Goal: Information Seeking & Learning: Learn about a topic

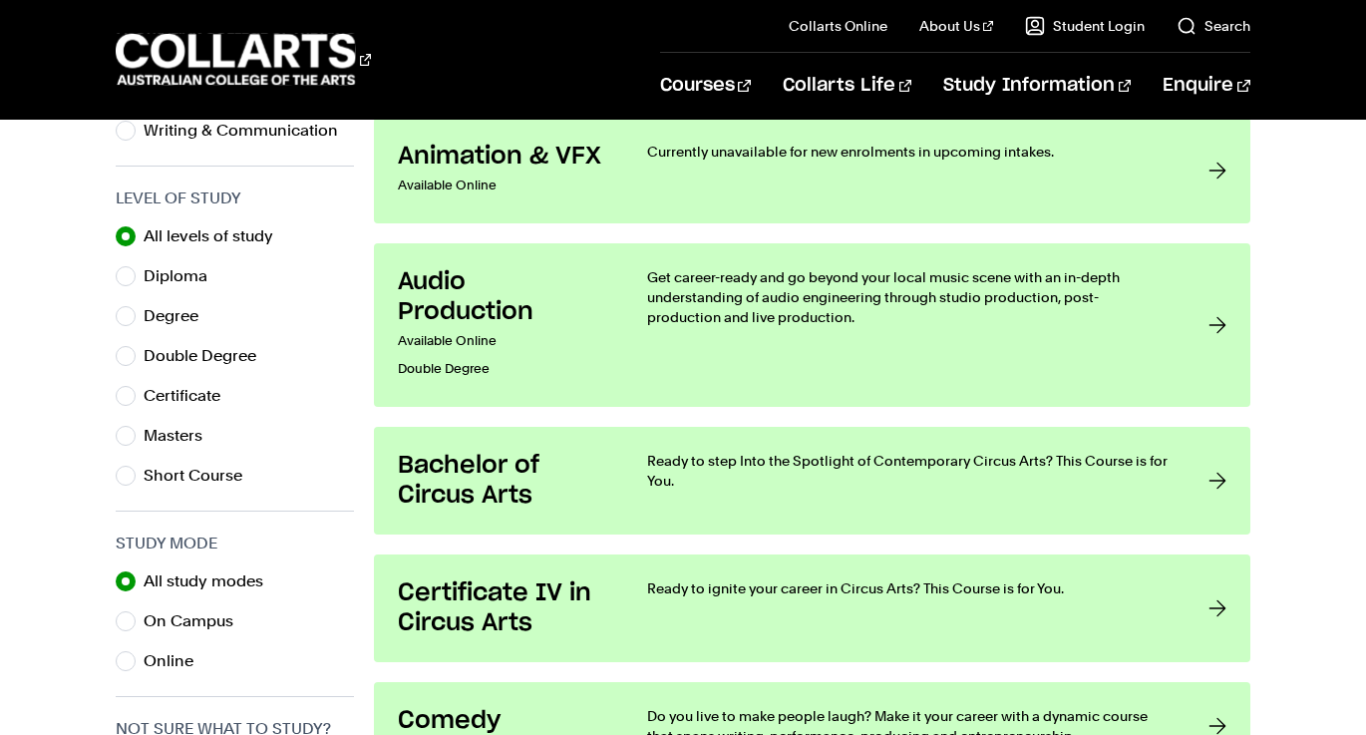
scroll to position [997, 0]
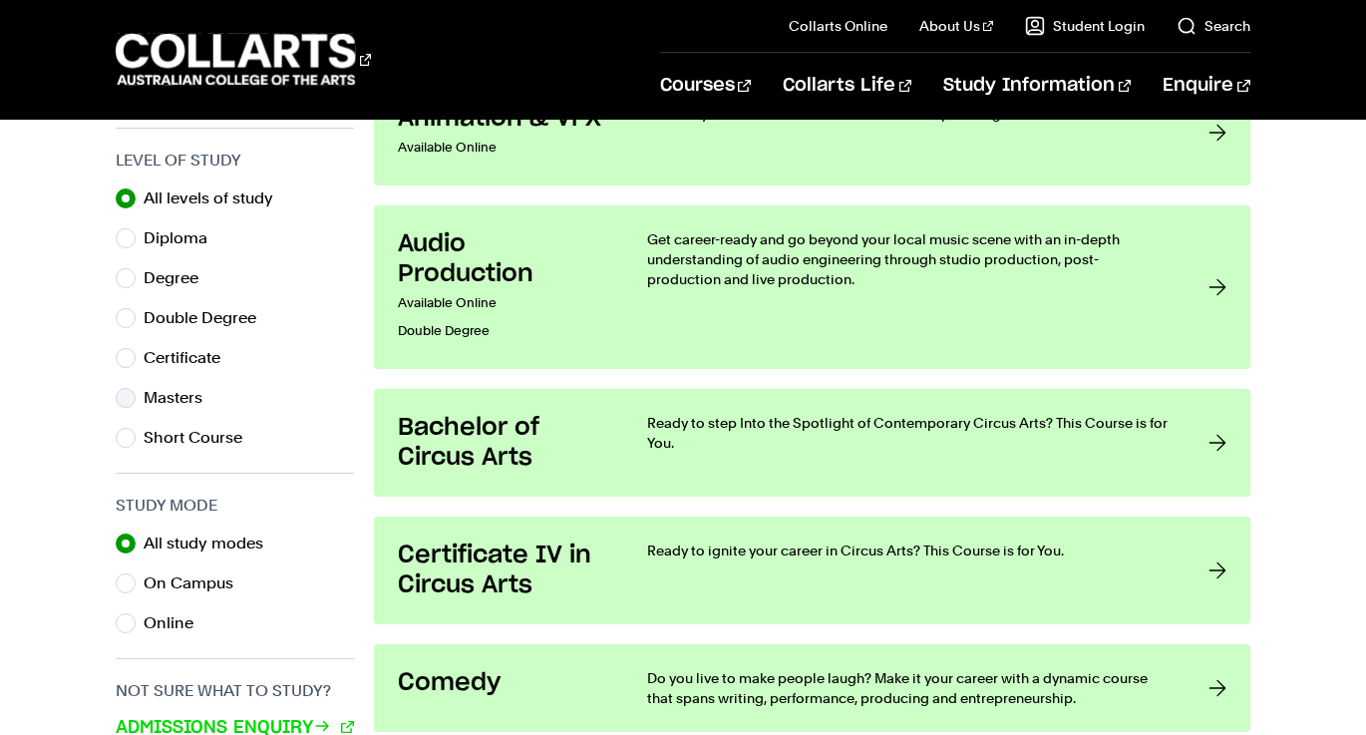
click at [170, 399] on label "Masters" at bounding box center [181, 398] width 75 height 28
click at [136, 399] on input "Masters" at bounding box center [126, 398] width 20 height 20
radio input "true"
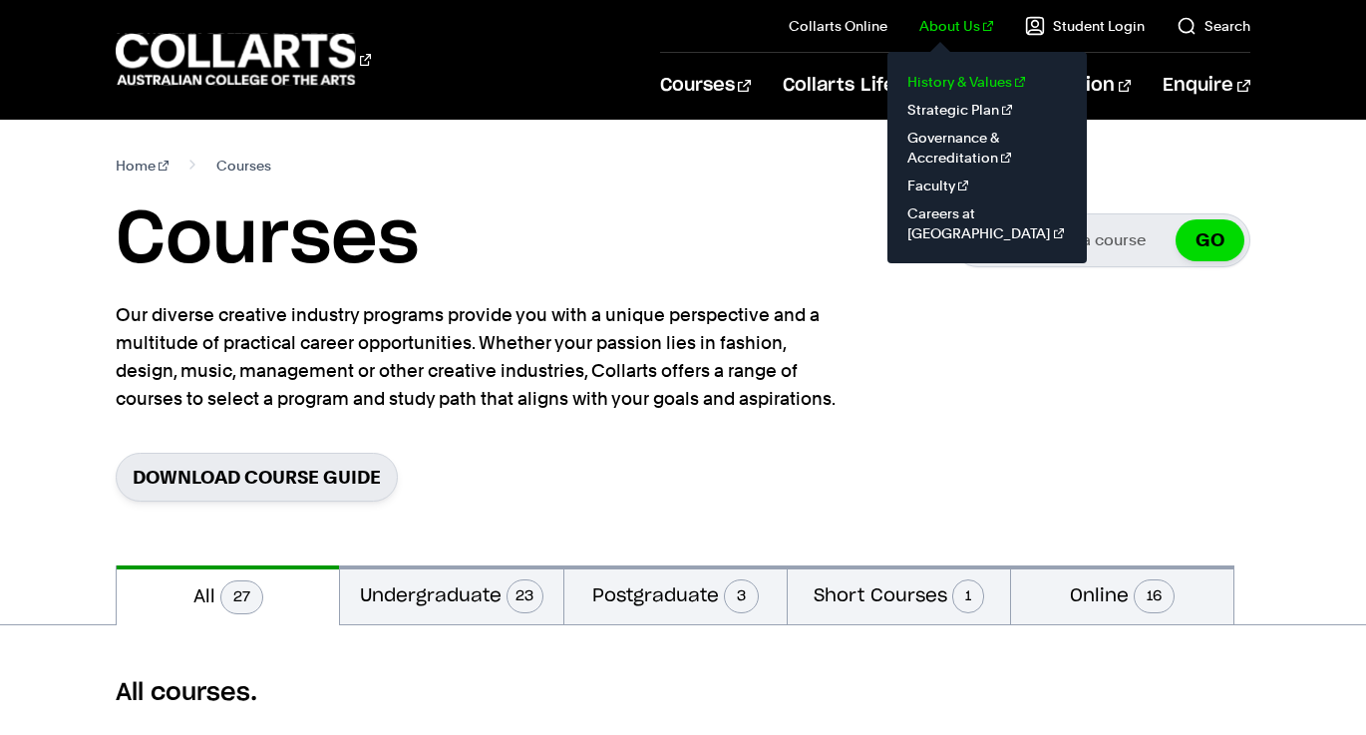
click at [957, 75] on link "History & Values" at bounding box center [987, 82] width 168 height 28
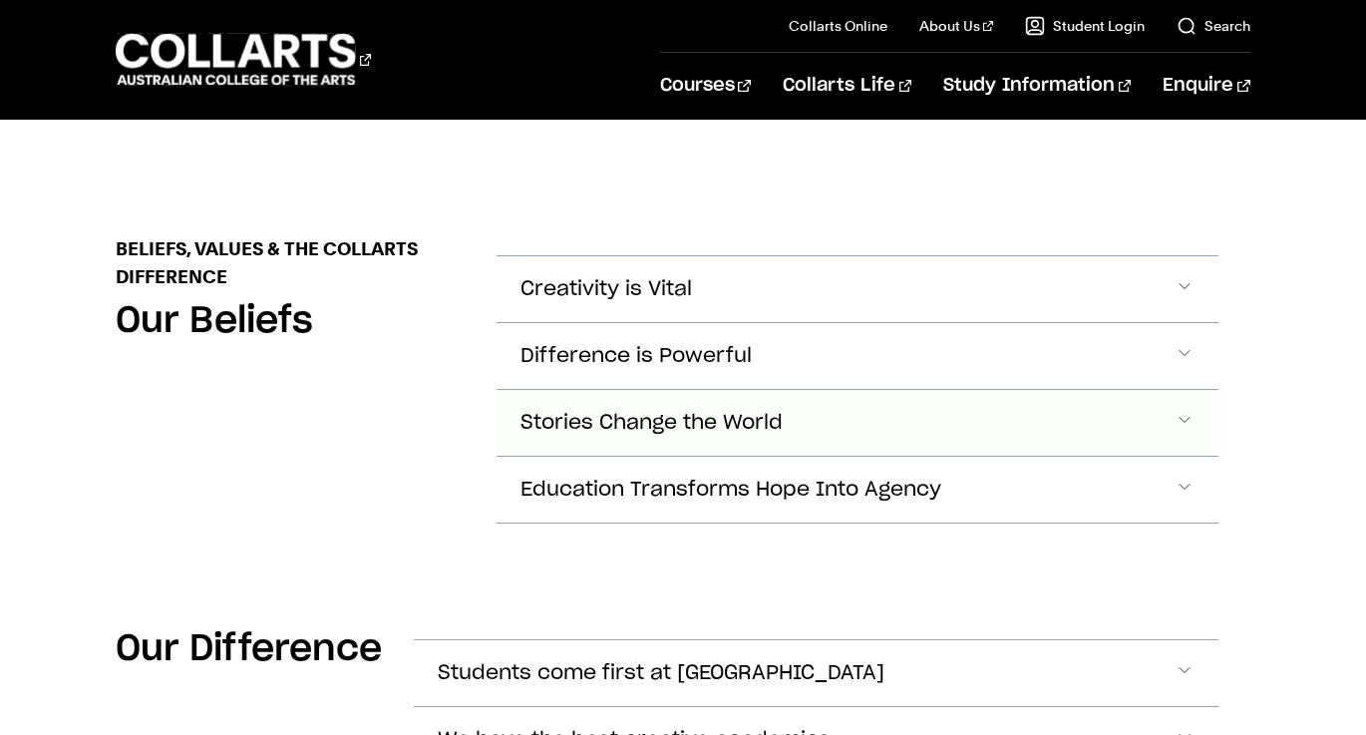
scroll to position [830, 0]
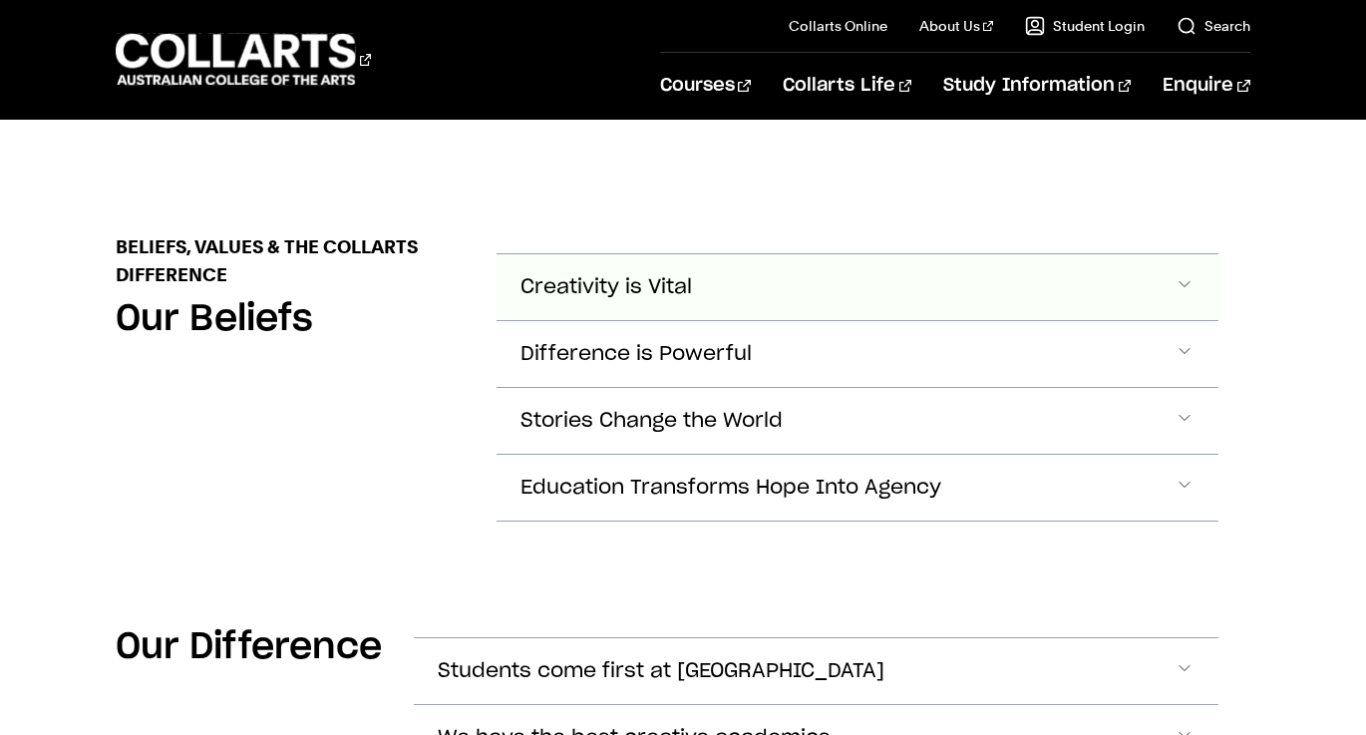
click at [694, 259] on button "Creativity is Vital" at bounding box center [857, 287] width 721 height 66
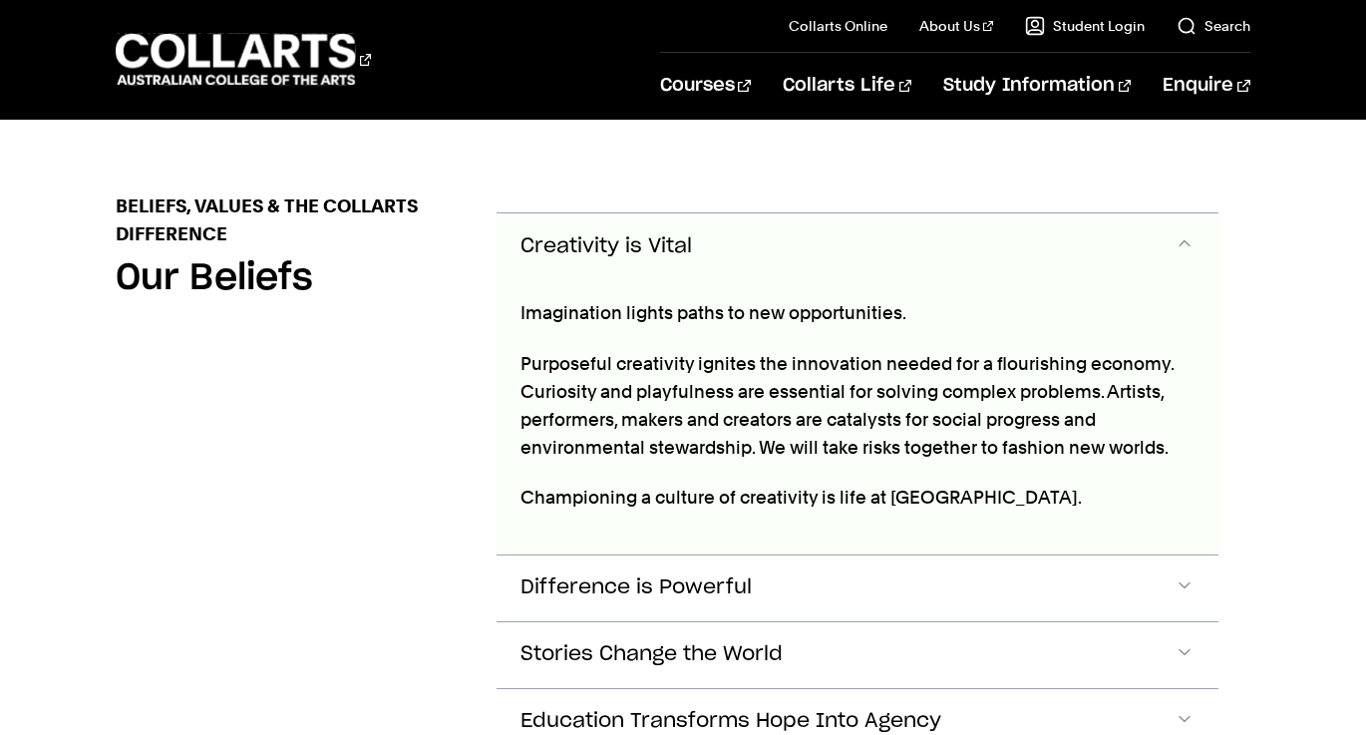
scroll to position [876, 0]
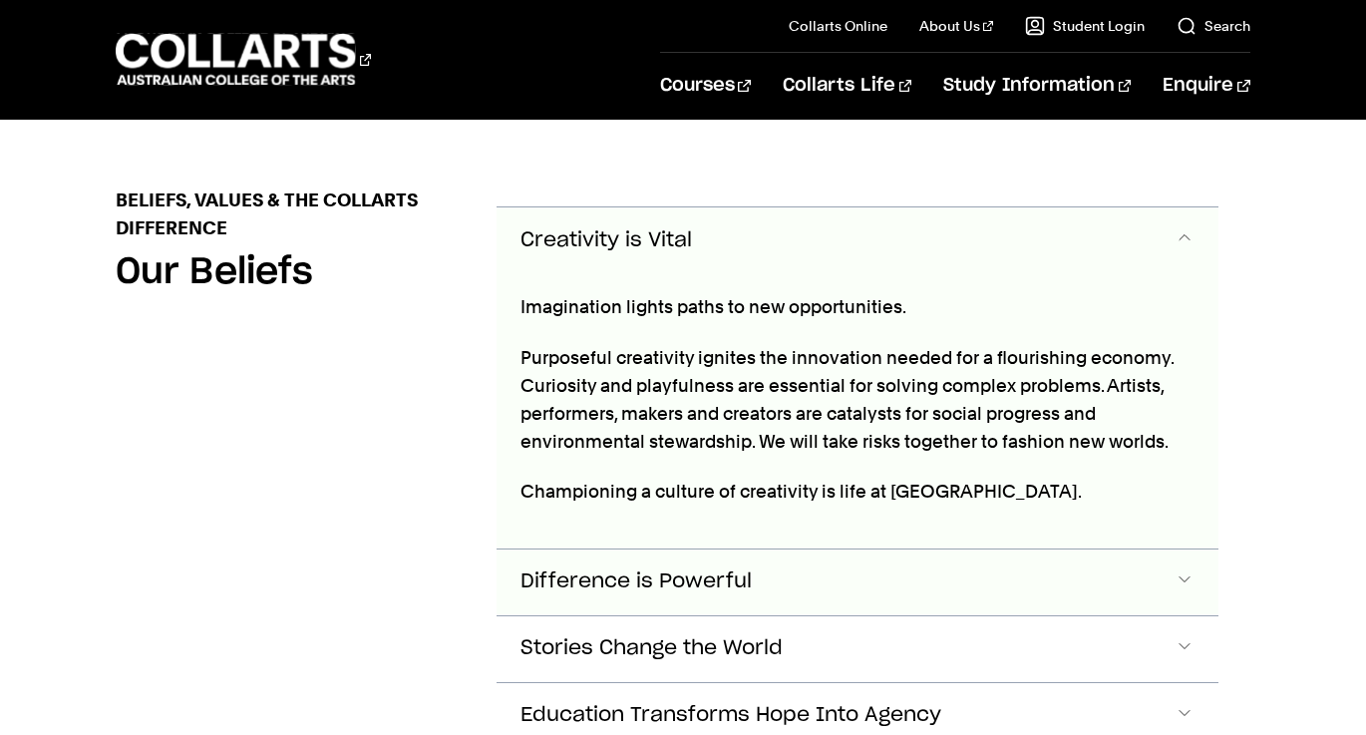
click at [692, 252] on span "Difference is Powerful" at bounding box center [607, 240] width 172 height 23
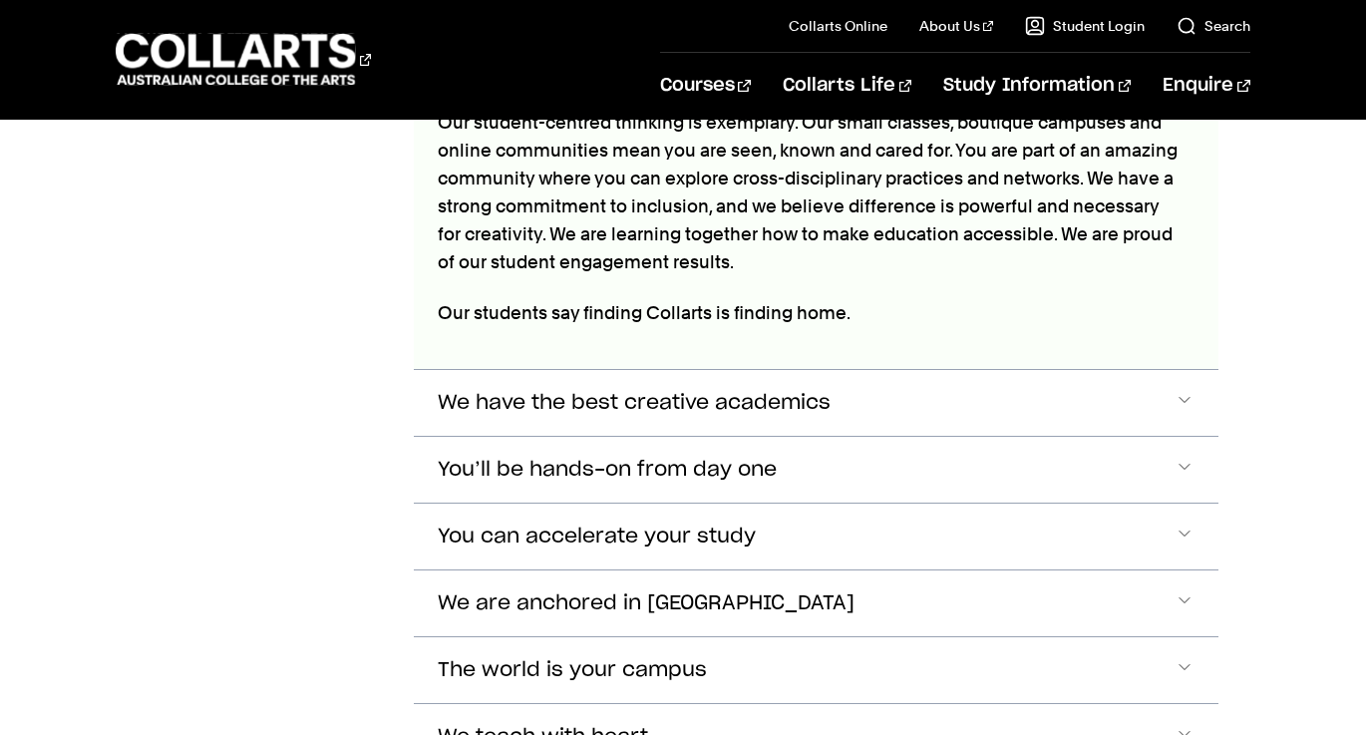
scroll to position [1996, 0]
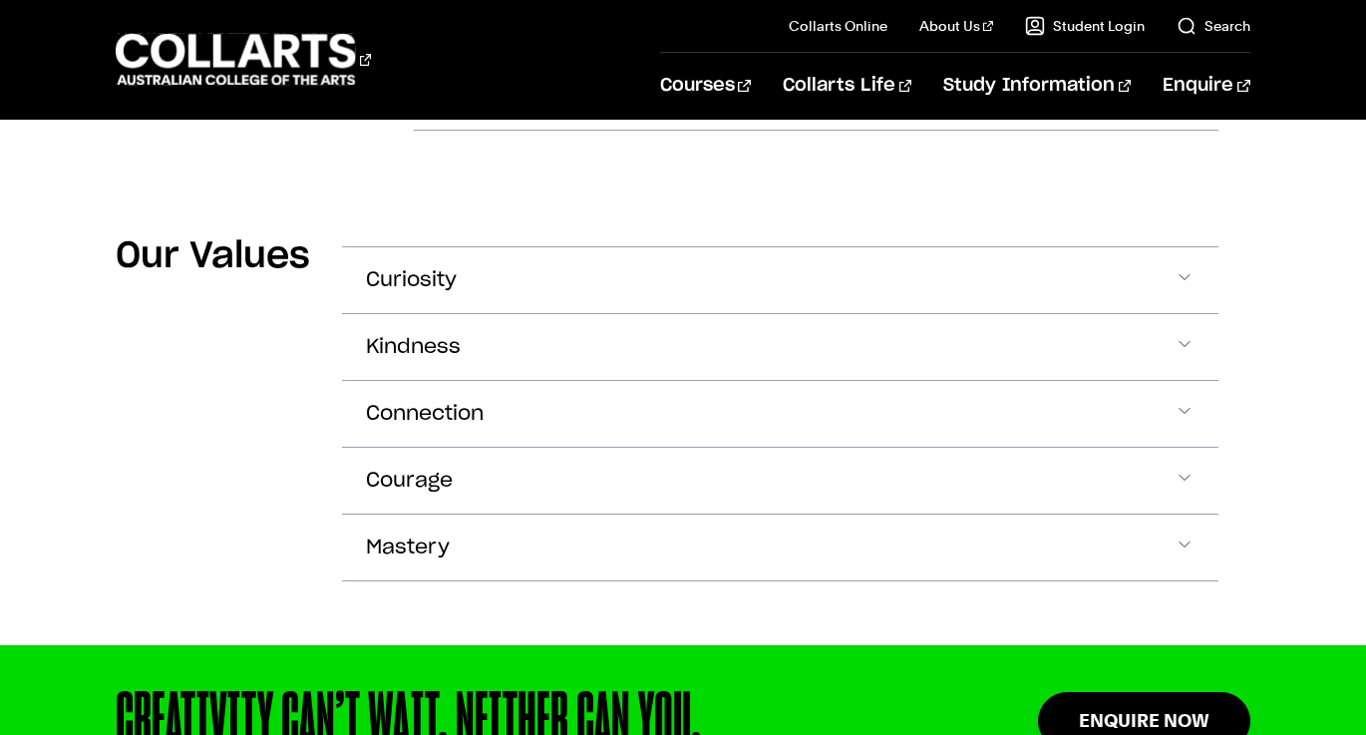
scroll to position [2945, 0]
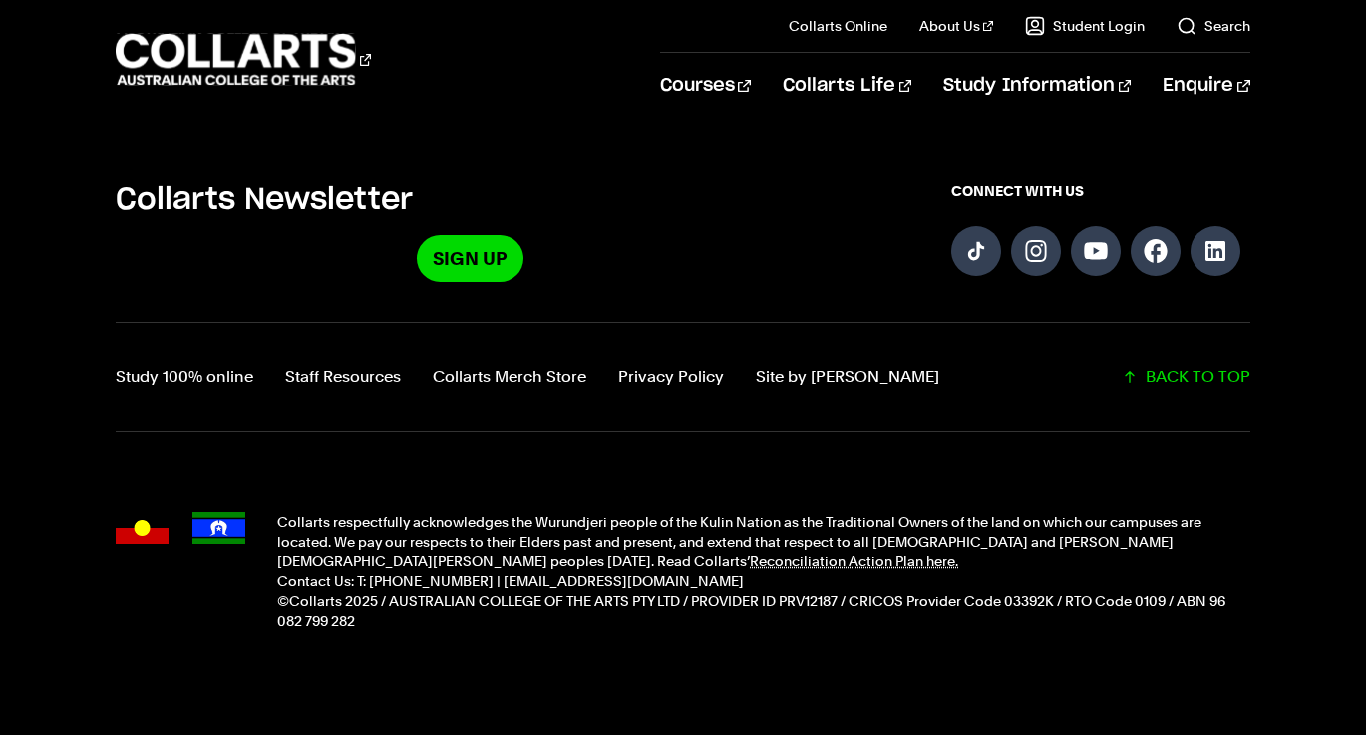
scroll to position [3776, 0]
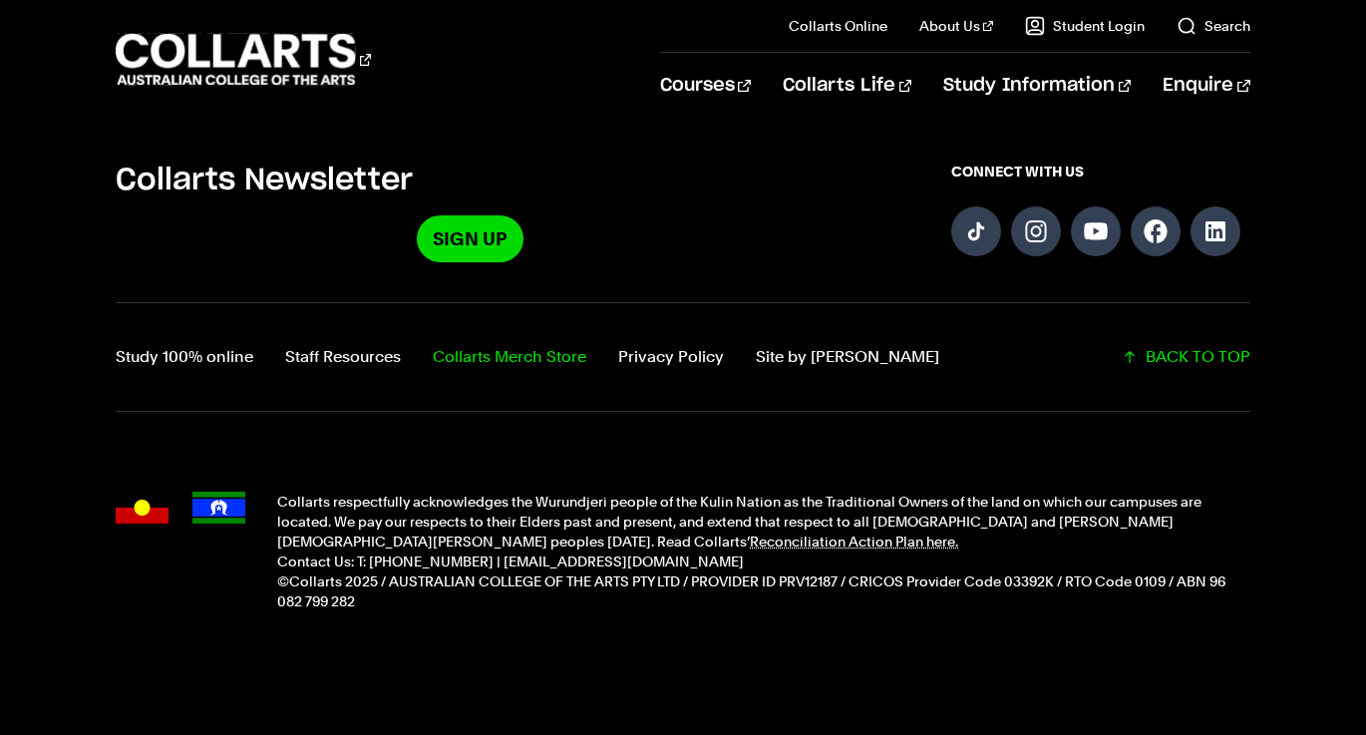
click at [510, 343] on link "Collarts Merch Store" at bounding box center [510, 357] width 154 height 28
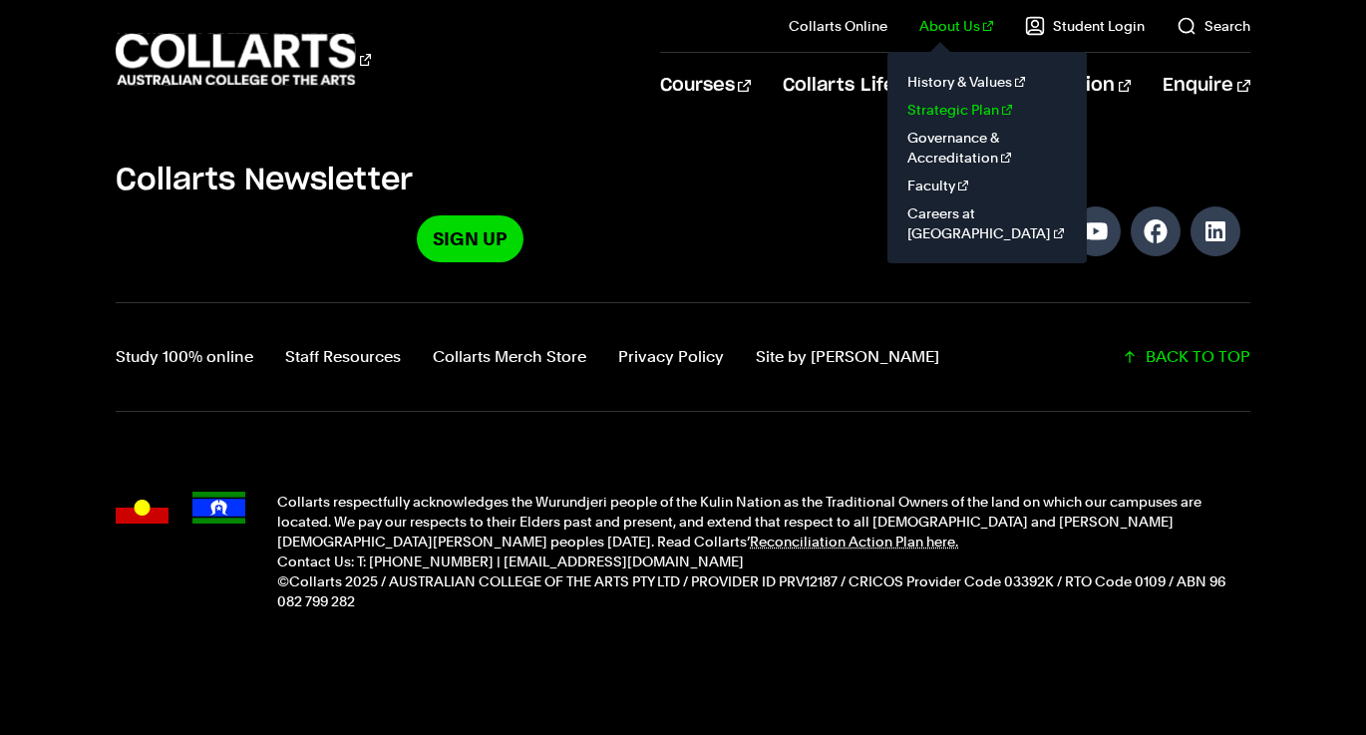
click at [951, 112] on link "Strategic Plan" at bounding box center [987, 110] width 168 height 28
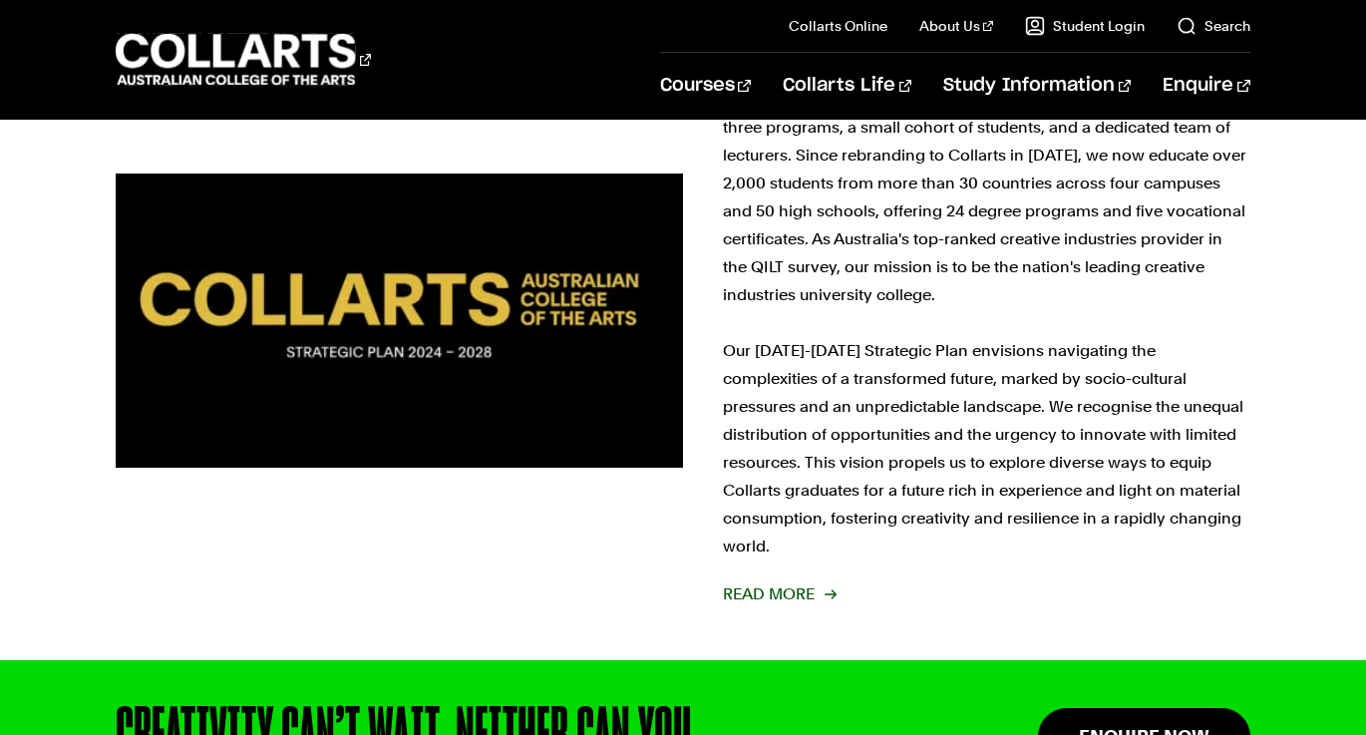
scroll to position [586, 0]
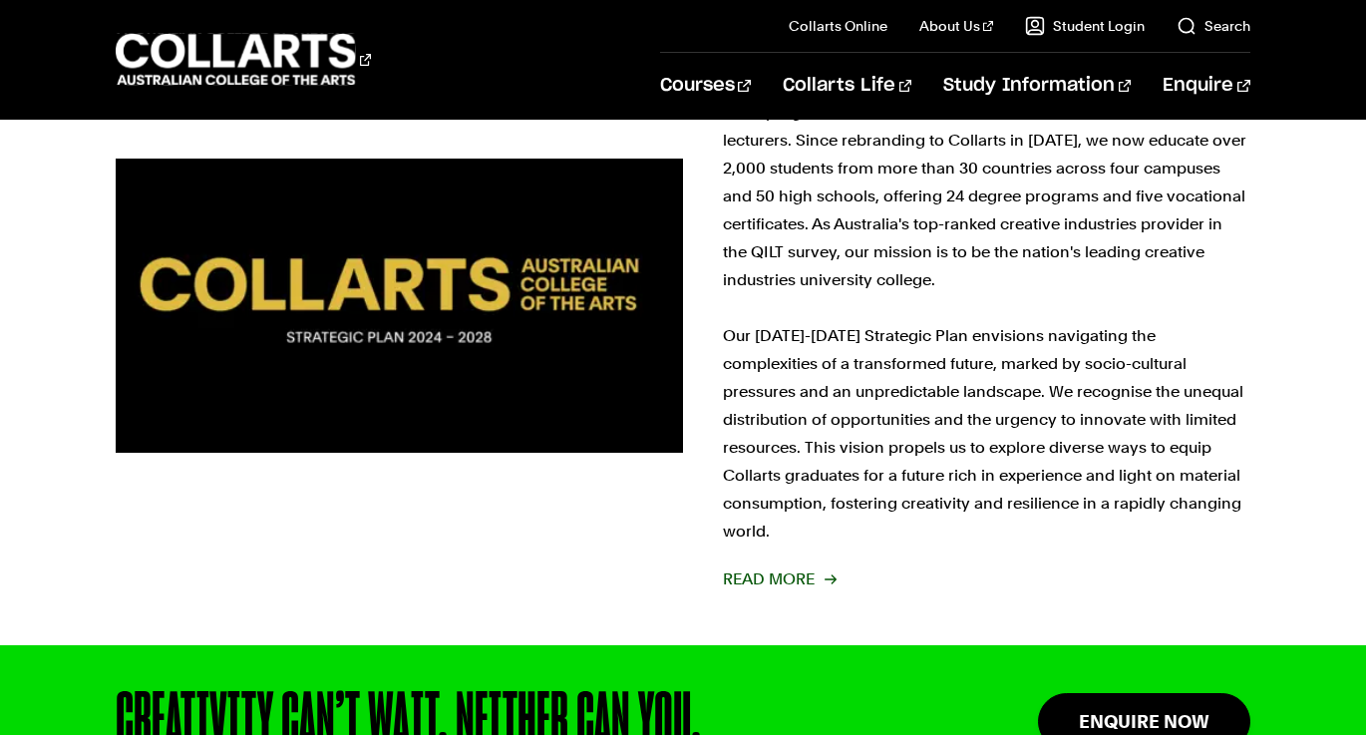
click at [770, 565] on span "Read More" at bounding box center [779, 579] width 112 height 28
